Goal: Task Accomplishment & Management: Manage account settings

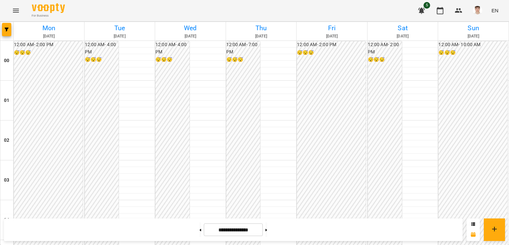
scroll to position [663, 0]
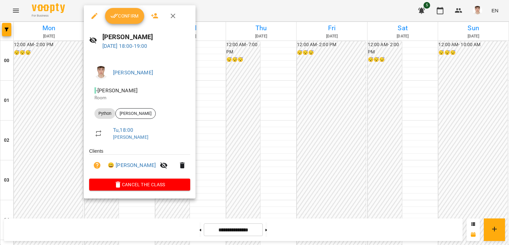
click at [119, 13] on span "Confirm" at bounding box center [124, 16] width 29 height 8
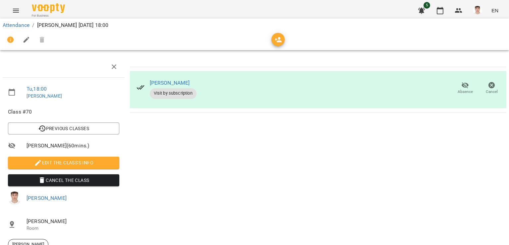
scroll to position [33, 0]
click at [49, 159] on span "Edit the class's Info" at bounding box center [63, 163] width 101 height 8
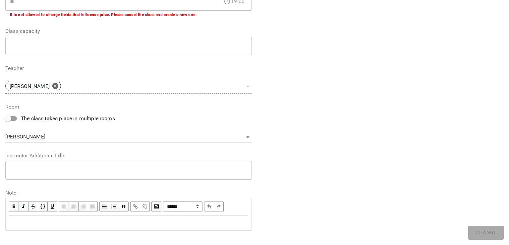
scroll to position [162, 0]
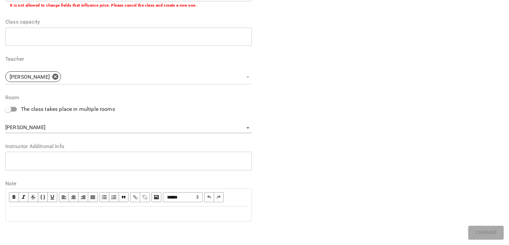
click at [38, 162] on textarea at bounding box center [128, 161] width 237 height 6
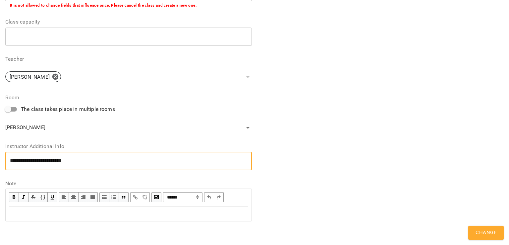
scroll to position [0, 0]
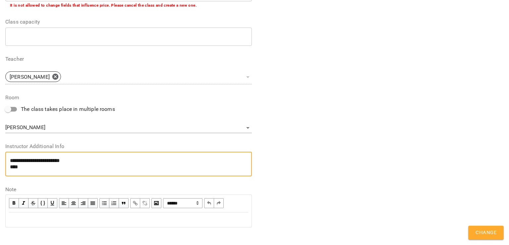
paste textarea "**********"
type textarea "**********"
click at [478, 233] on span "Change" at bounding box center [486, 232] width 21 height 9
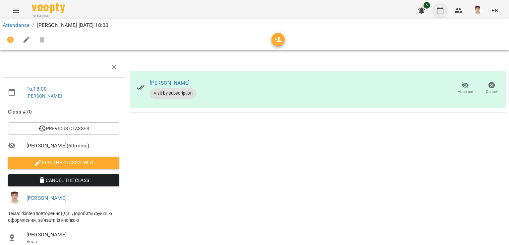
click at [439, 8] on icon "button" at bounding box center [440, 10] width 7 height 7
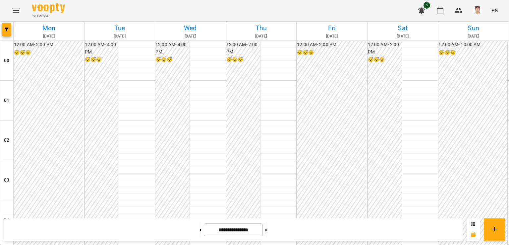
scroll to position [663, 0]
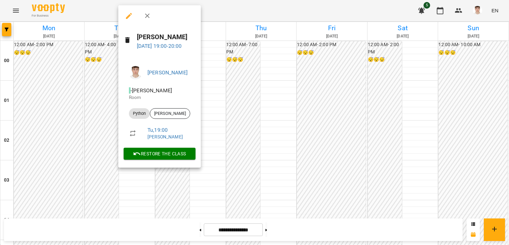
click at [96, 146] on div at bounding box center [254, 122] width 509 height 245
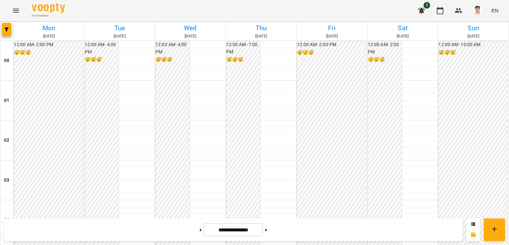
scroll to position [464, 0]
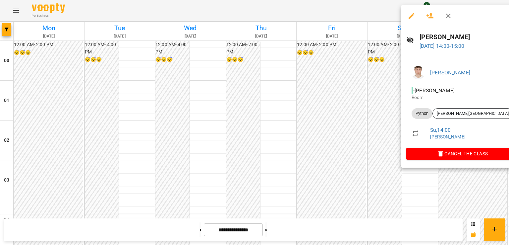
click at [349, 98] on div at bounding box center [254, 122] width 509 height 245
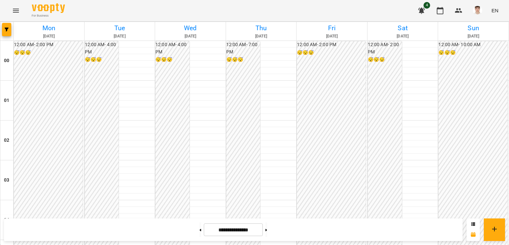
scroll to position [715, 0]
